Goal: Task Accomplishment & Management: Complete application form

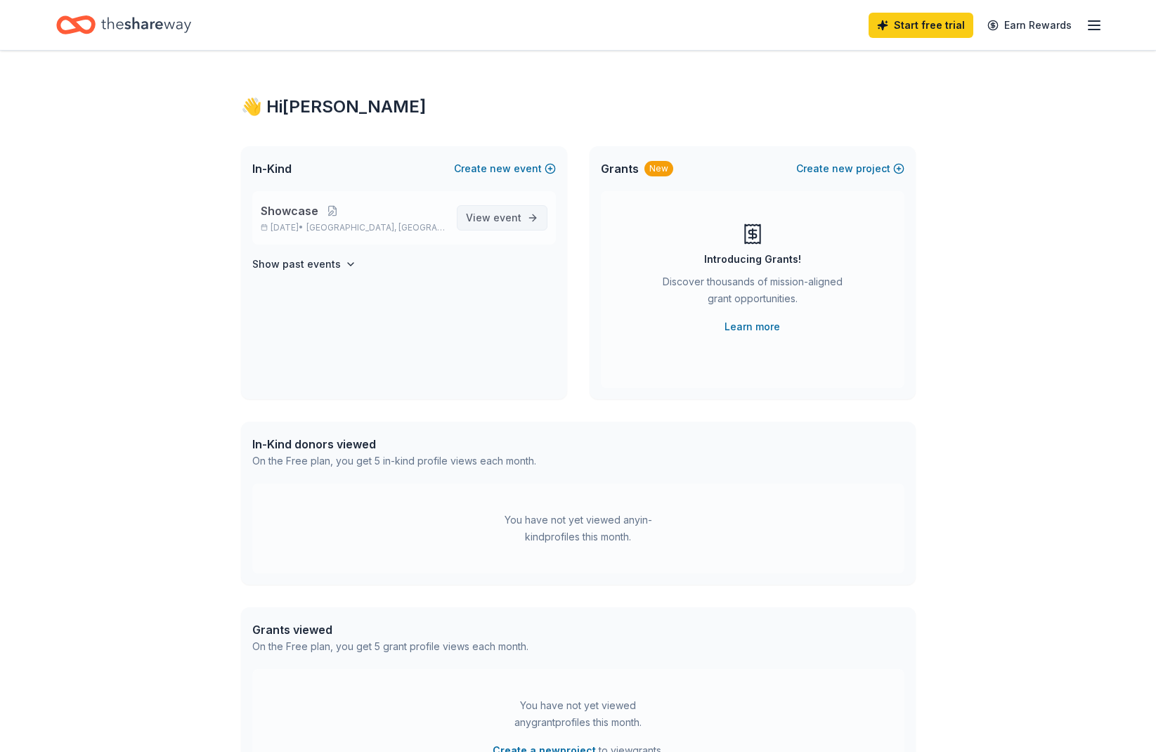
click at [493, 212] on span "View event" at bounding box center [494, 217] width 56 height 17
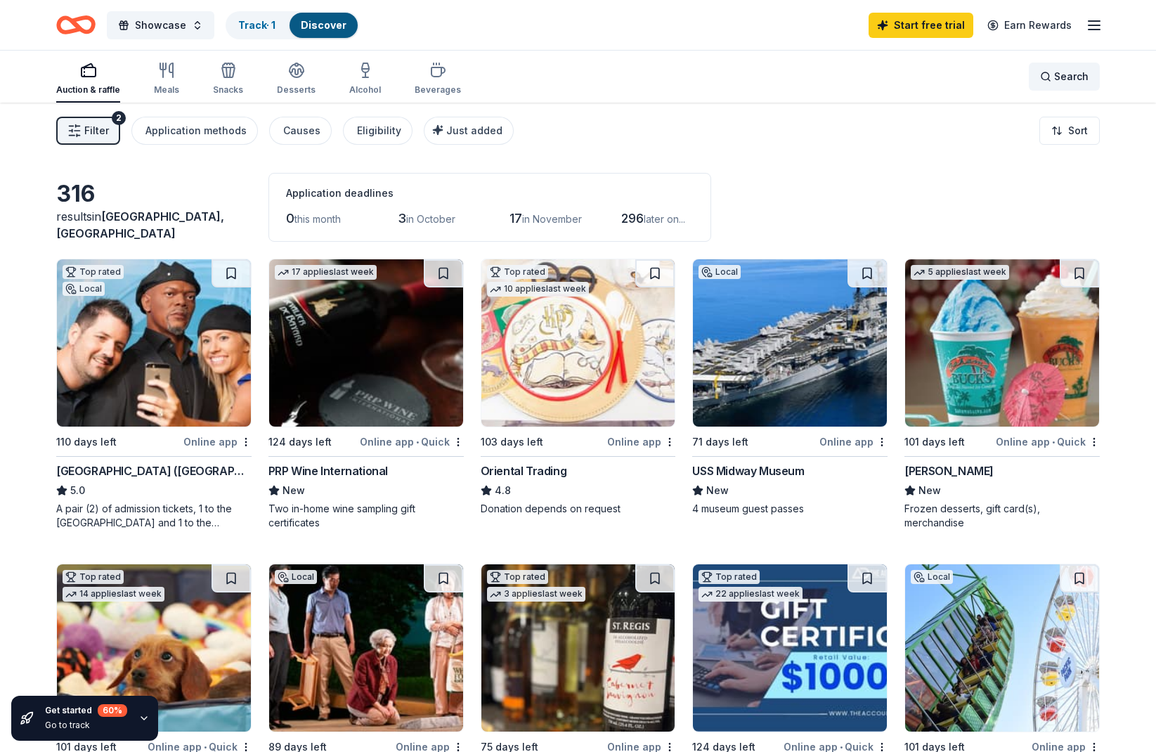
click at [1060, 74] on span "Search" at bounding box center [1071, 76] width 34 height 17
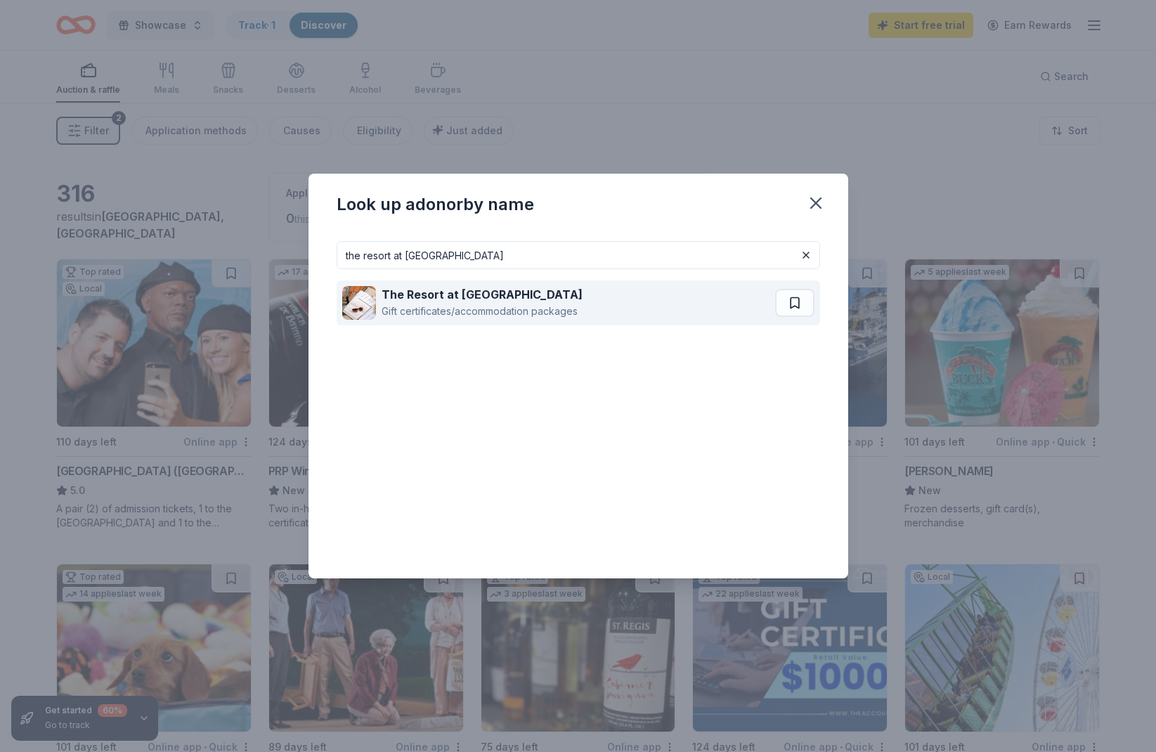
type input "the resort at [GEOGRAPHIC_DATA]"
click at [427, 298] on strong "The Resort at [GEOGRAPHIC_DATA]" at bounding box center [482, 294] width 201 height 14
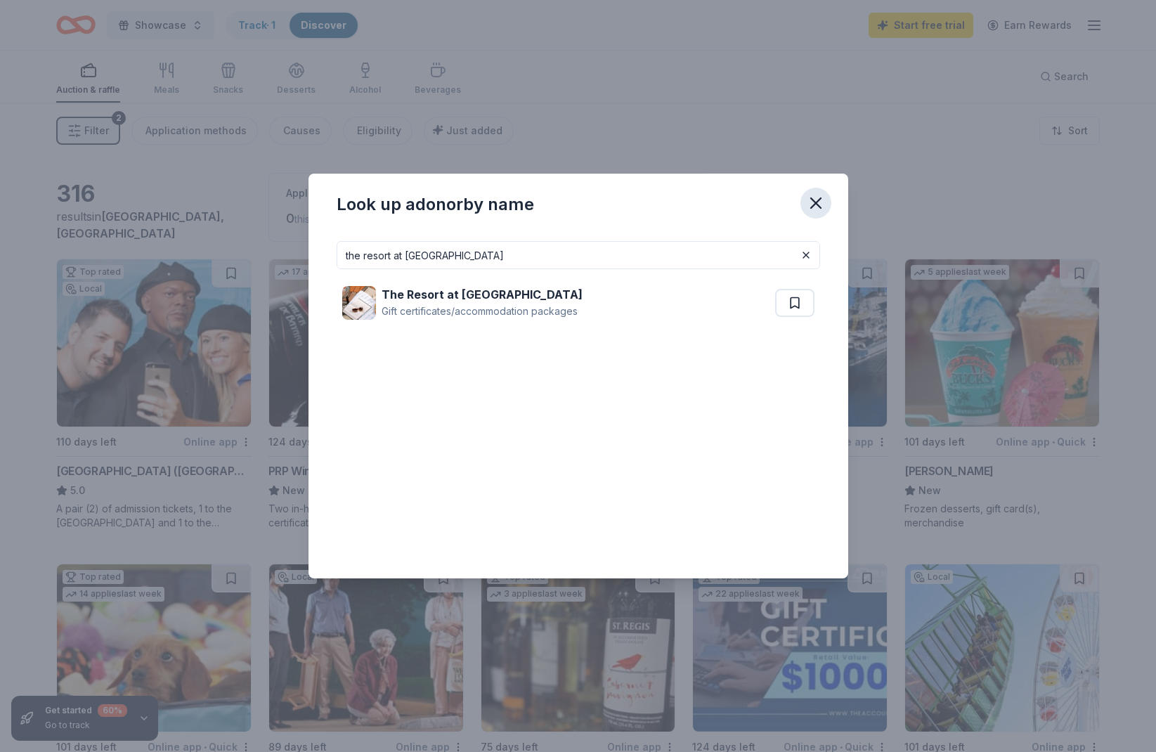
click at [812, 202] on icon "button" at bounding box center [816, 203] width 20 height 20
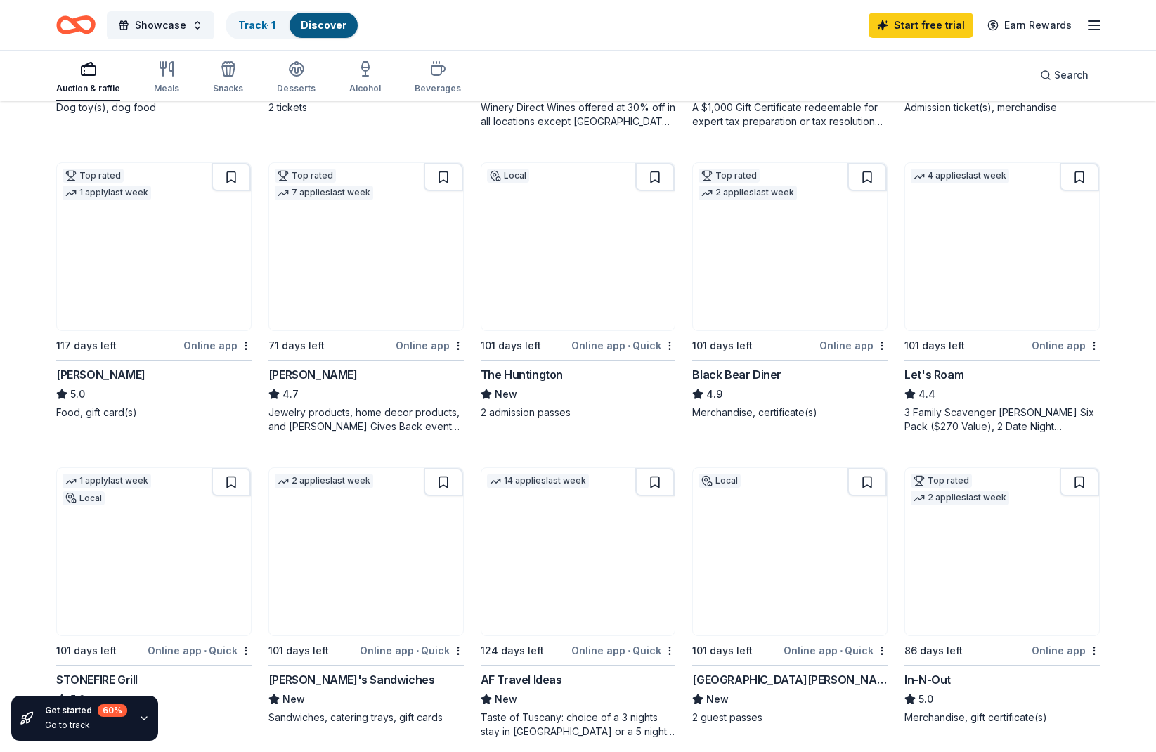
scroll to position [691, 0]
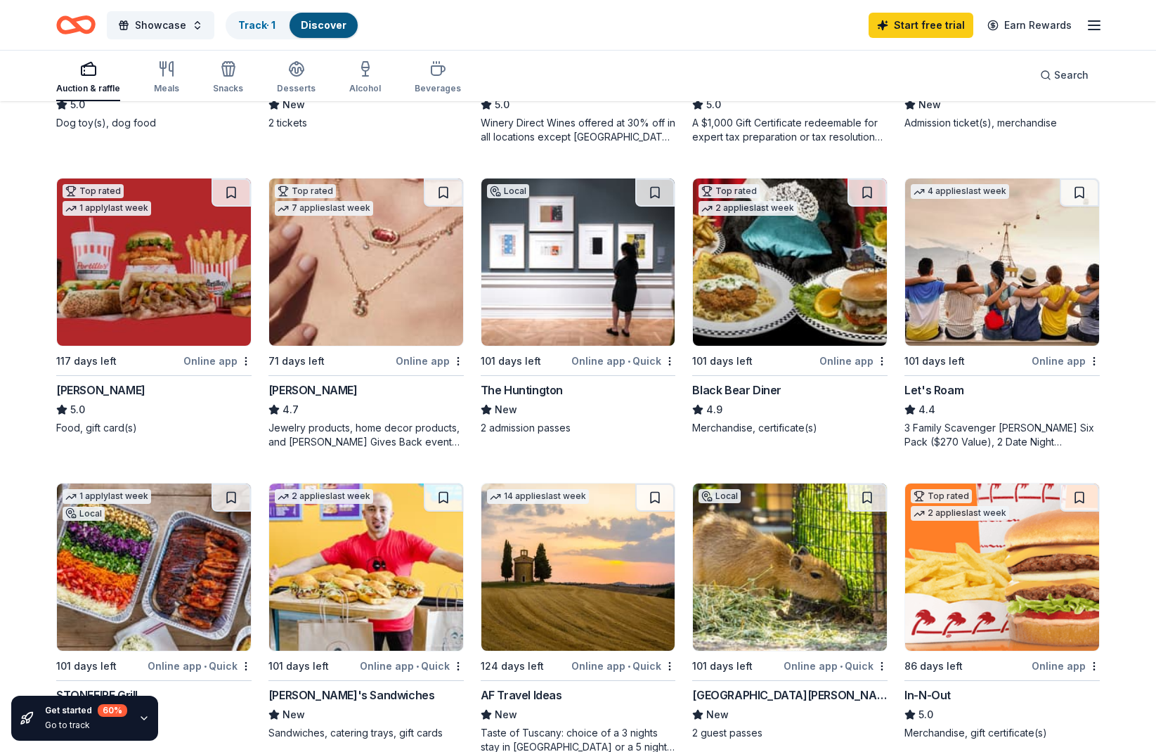
click at [552, 281] on img at bounding box center [578, 262] width 194 height 167
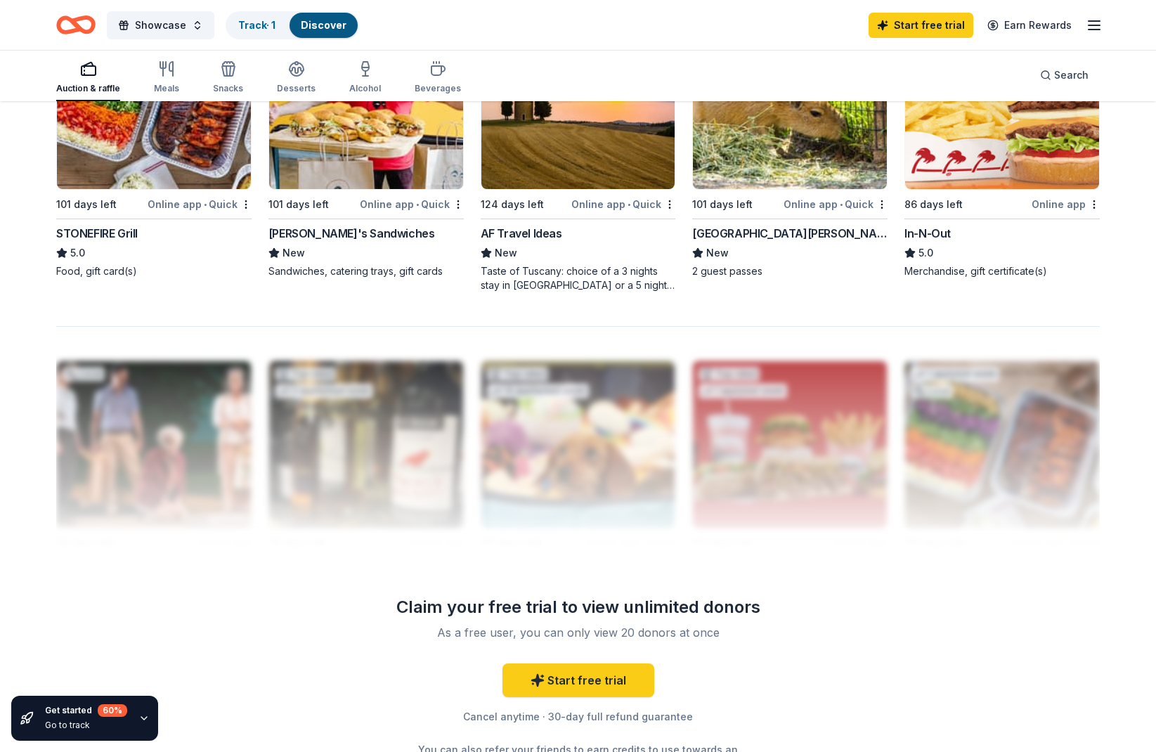
scroll to position [1154, 0]
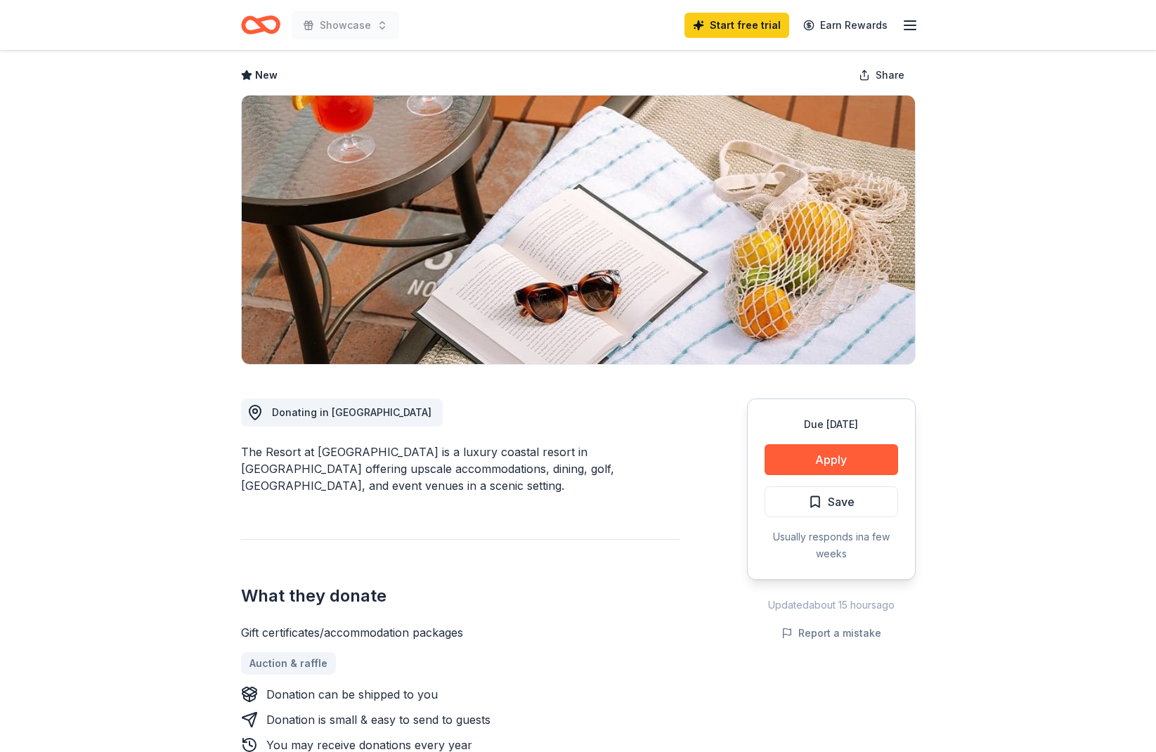
scroll to position [44, 0]
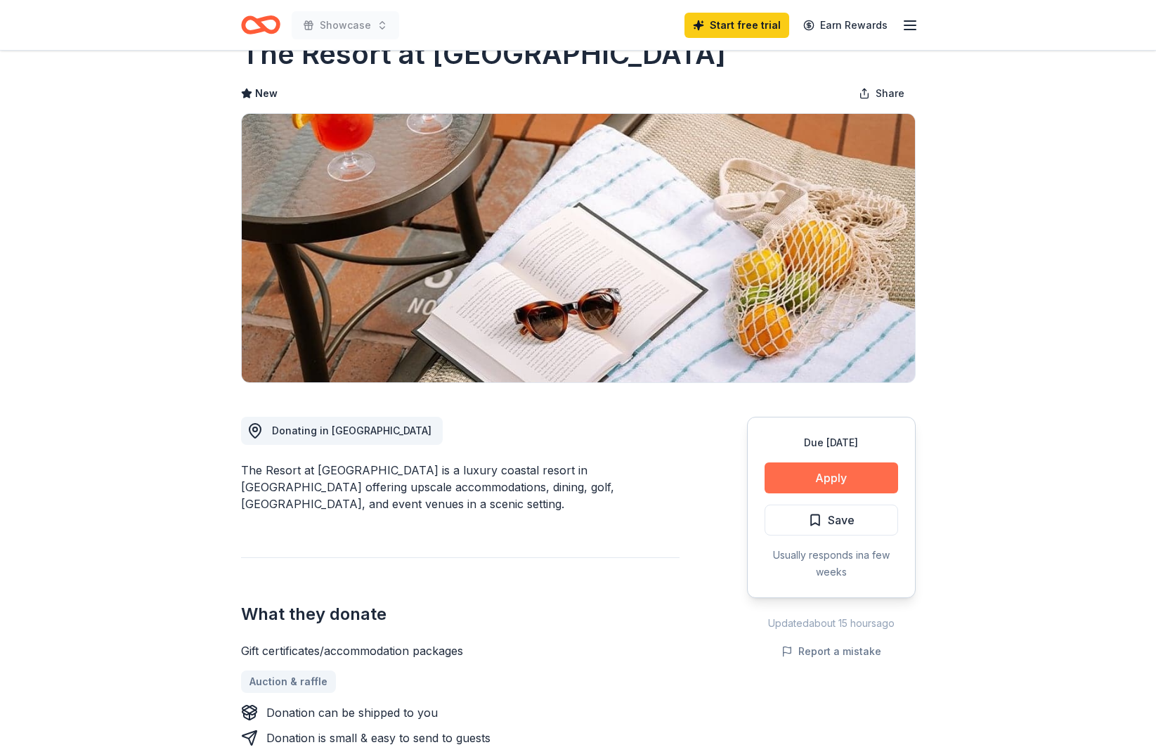
click at [834, 477] on button "Apply" at bounding box center [832, 477] width 134 height 31
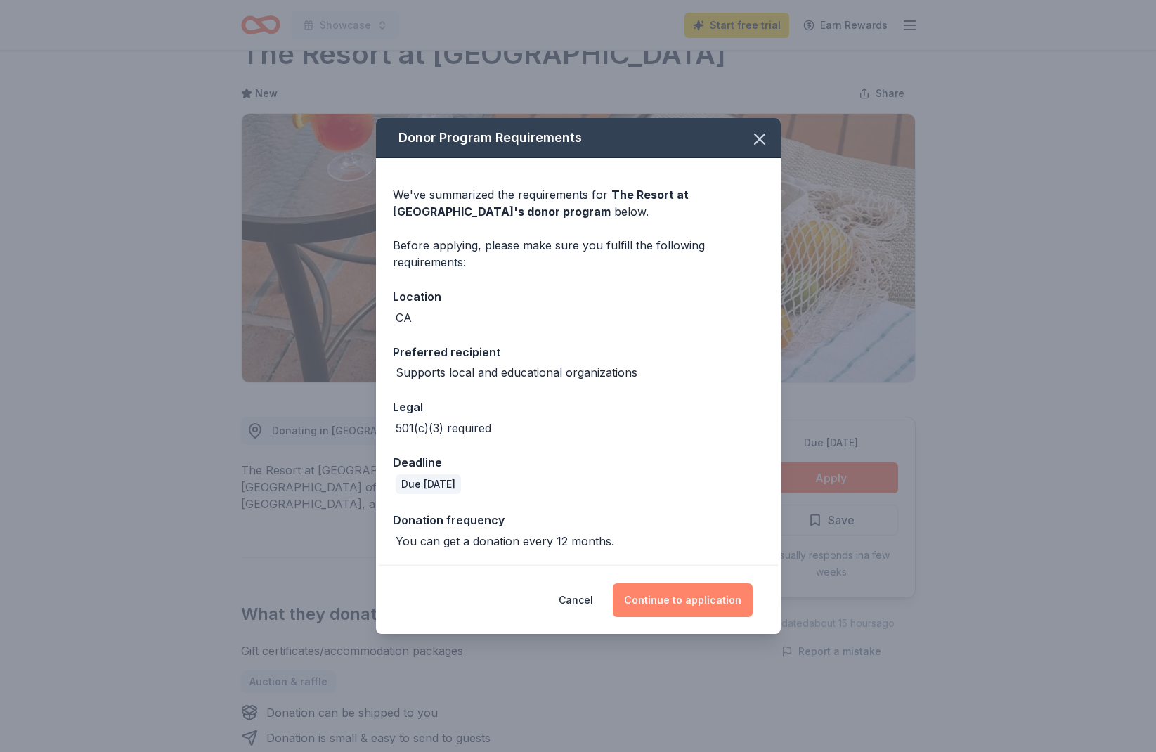
click at [716, 602] on button "Continue to application" at bounding box center [683, 600] width 140 height 34
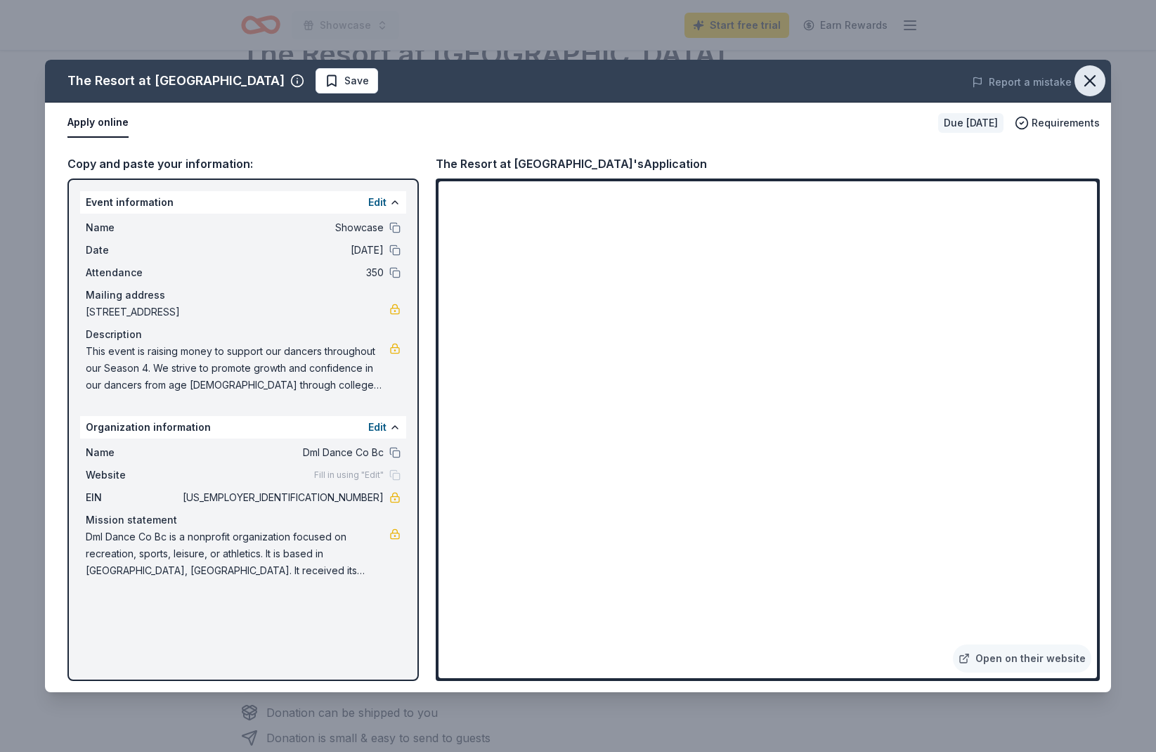
click at [1084, 75] on icon "button" at bounding box center [1090, 81] width 20 height 20
